Goal: Information Seeking & Learning: Learn about a topic

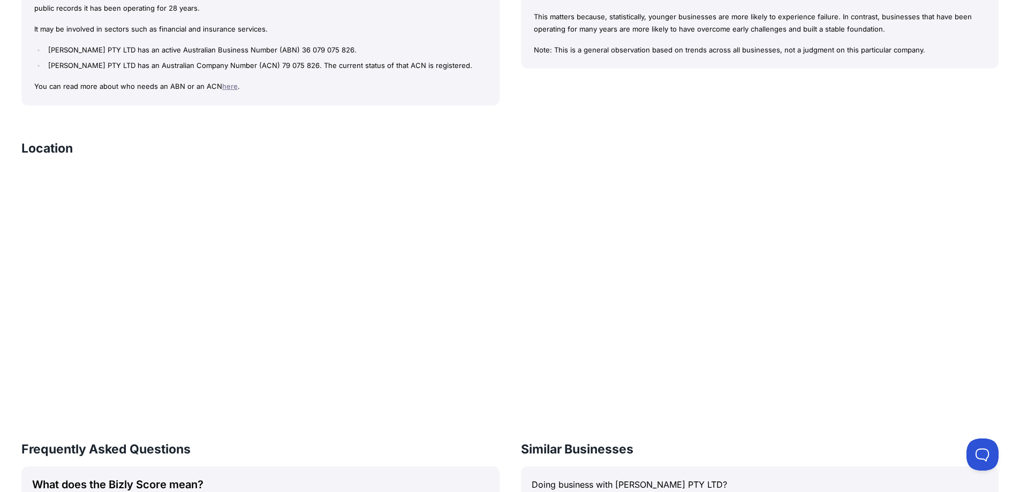
scroll to position [625, 0]
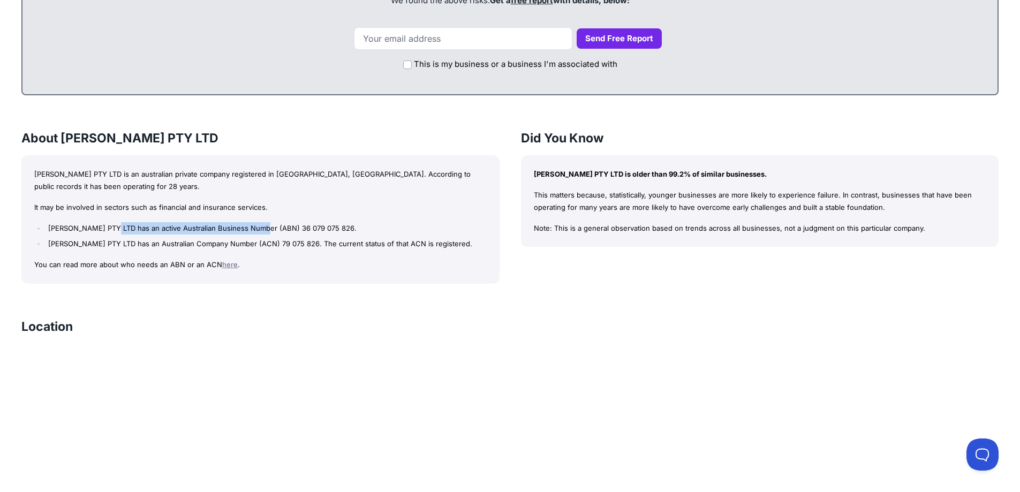
drag, startPoint x: 117, startPoint y: 227, endPoint x: 262, endPoint y: 231, distance: 145.2
click at [262, 231] on li "[PERSON_NAME] PTY LTD has an active Australian Business Number (ABN) 36 079 075…" at bounding box center [266, 228] width 441 height 12
drag, startPoint x: 117, startPoint y: 241, endPoint x: 173, endPoint y: 244, distance: 56.3
click at [168, 244] on li "[PERSON_NAME] PTY LTD has an Australian Company Number (ACN) 79 075 826. The cu…" at bounding box center [266, 244] width 441 height 12
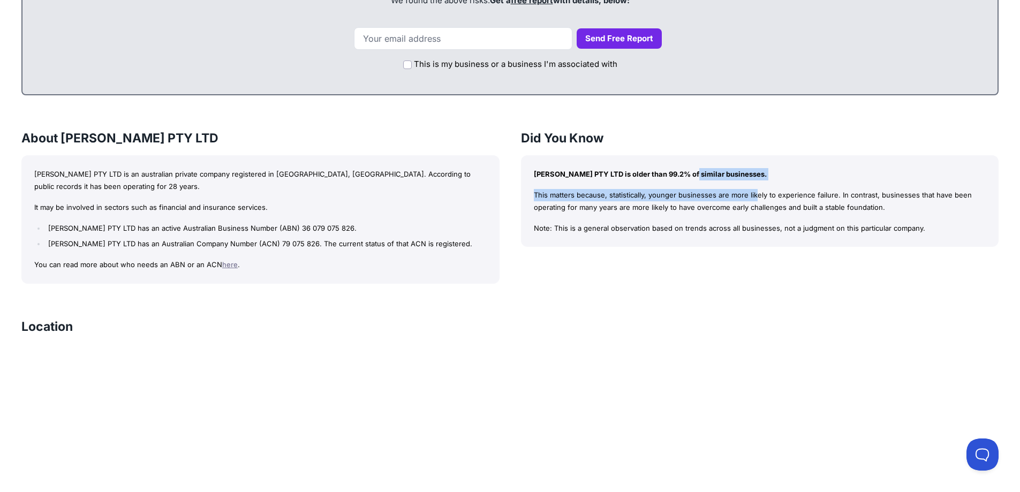
drag, startPoint x: 622, startPoint y: 180, endPoint x: 656, endPoint y: 180, distance: 33.7
click at [656, 180] on div "[PERSON_NAME] PTY LTD is older than 99.2% of similar businesses. This matters b…" at bounding box center [760, 201] width 478 height 92
click at [629, 193] on p "This matters because, statistically, younger businesses are more likely to expe…" at bounding box center [760, 201] width 452 height 25
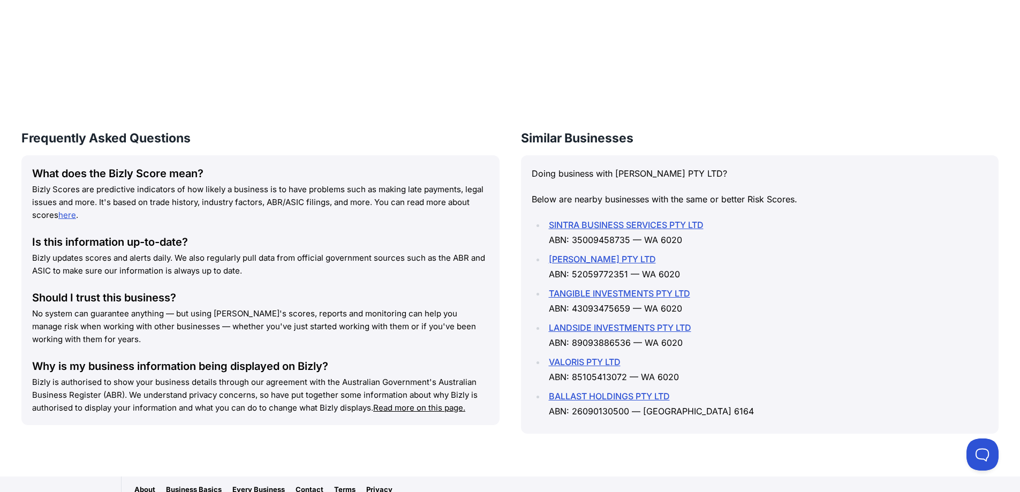
scroll to position [1176, 0]
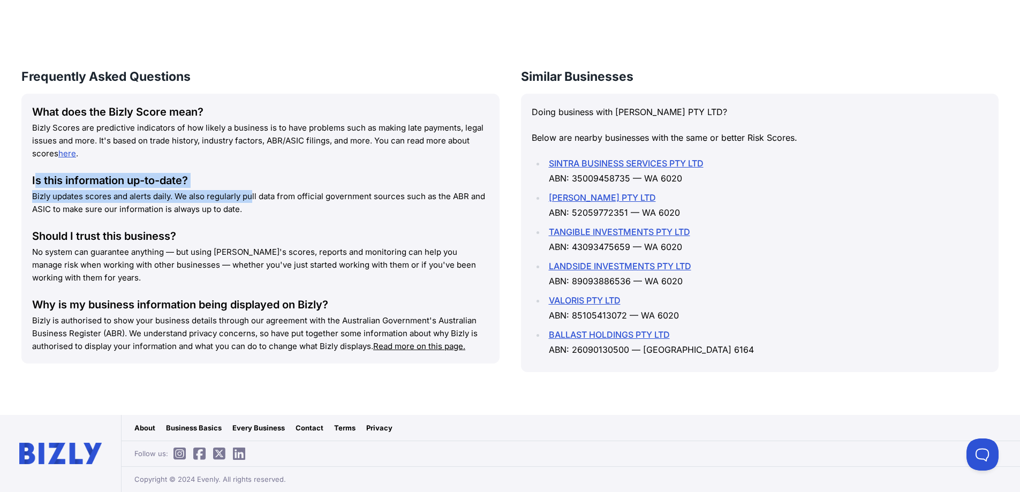
drag, startPoint x: 34, startPoint y: 178, endPoint x: 190, endPoint y: 189, distance: 155.7
click at [190, 189] on div "Is this information up-to-date? Bizly updates scores and alerts daily. We also …" at bounding box center [260, 194] width 457 height 43
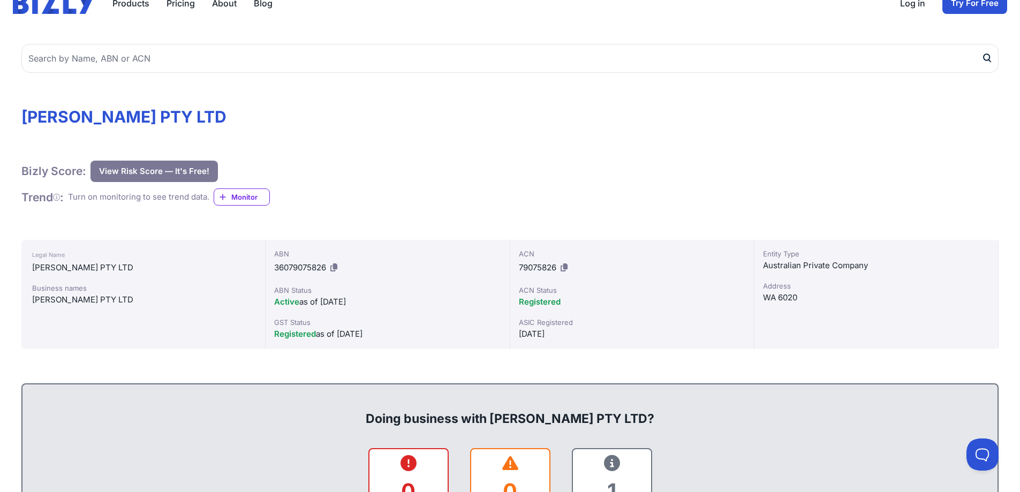
scroll to position [89, 0]
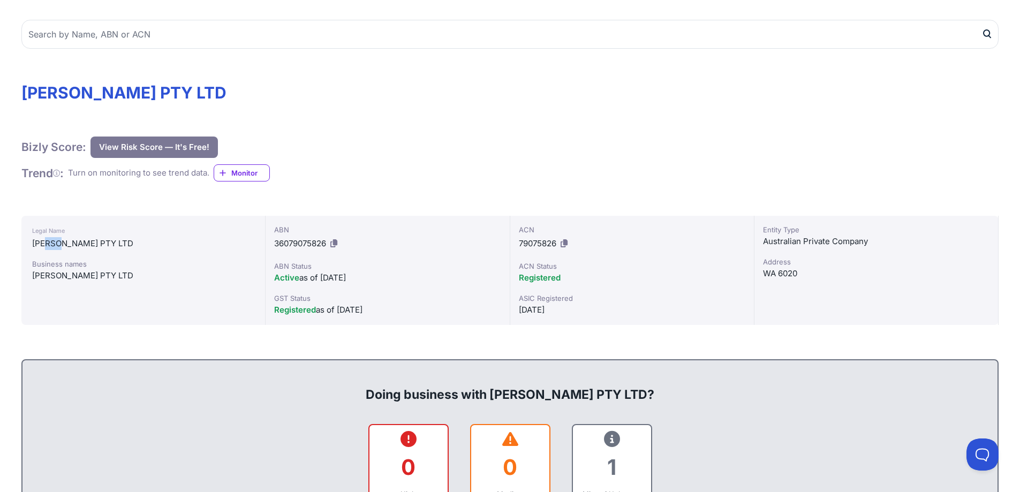
drag, startPoint x: 59, startPoint y: 248, endPoint x: 86, endPoint y: 247, distance: 26.2
click at [86, 247] on div "[PERSON_NAME] PTY LTD" at bounding box center [143, 243] width 222 height 13
drag, startPoint x: 79, startPoint y: 265, endPoint x: 234, endPoint y: 257, distance: 155.0
click at [145, 269] on div "Business names" at bounding box center [143, 264] width 222 height 11
